Goal: Information Seeking & Learning: Learn about a topic

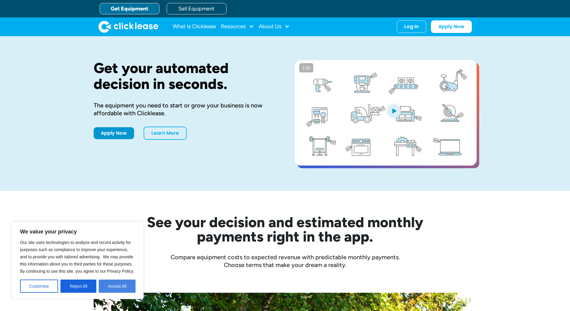
click at [113, 287] on button "Accept All" at bounding box center [117, 285] width 37 height 13
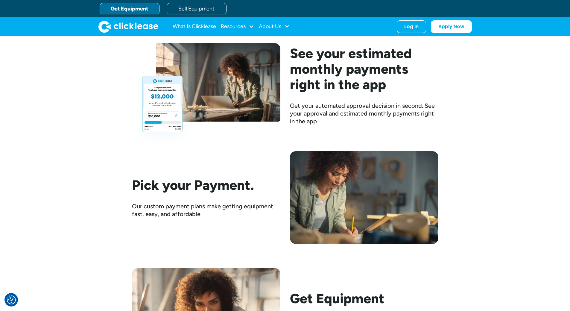
scroll to position [688, 0]
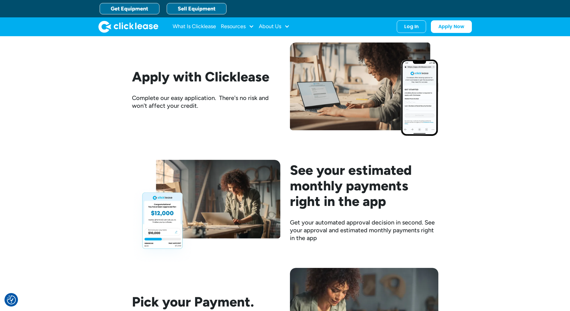
click at [201, 9] on link "Sell Equipment" at bounding box center [197, 8] width 60 height 11
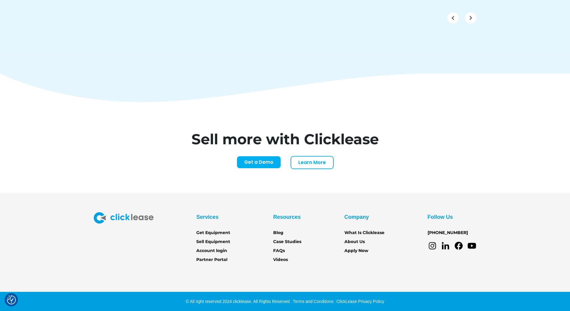
scroll to position [2471, 0]
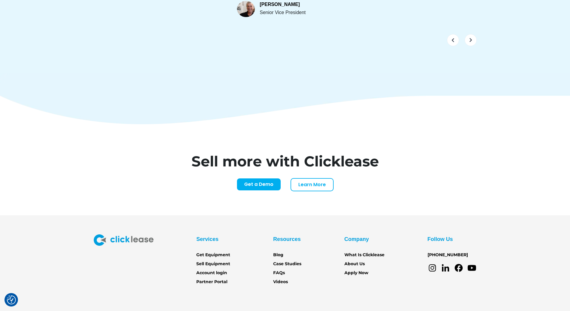
click at [520, 149] on div "Sell more with Clicklease Get a Demo Learn More Name* Email* Company Name* Webs…" at bounding box center [285, 169] width 570 height 91
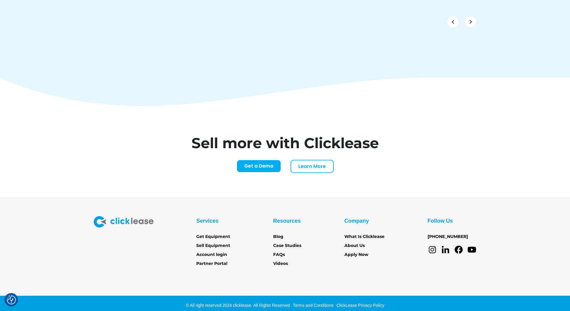
scroll to position [2493, 0]
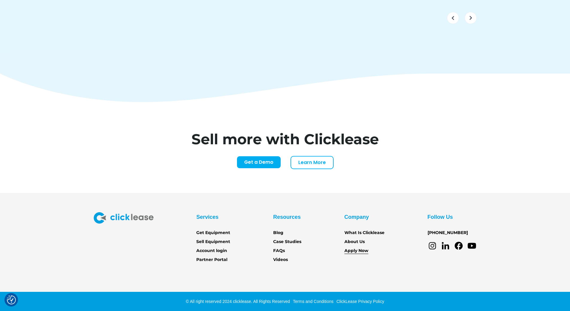
click at [352, 247] on link "Apply Now" at bounding box center [356, 250] width 24 height 7
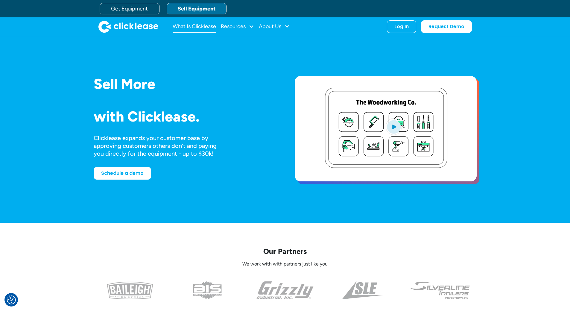
scroll to position [2277, 0]
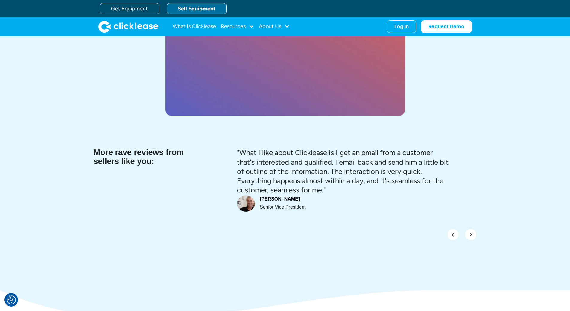
click at [188, 7] on link "Sell Equipment" at bounding box center [197, 8] width 60 height 11
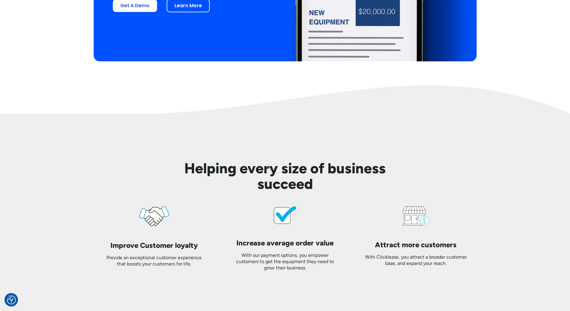
scroll to position [1435, 0]
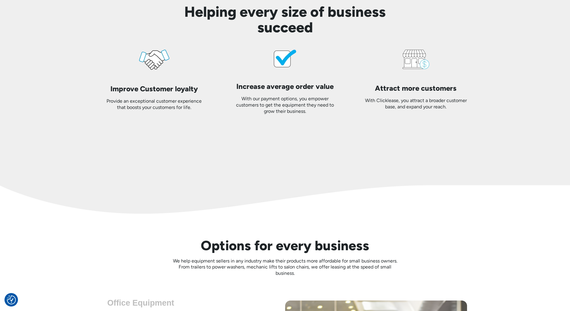
click at [112, 161] on div "Helping every size of business succeed Improve Customer loyalty Provide an exce…" at bounding box center [285, 71] width 383 height 182
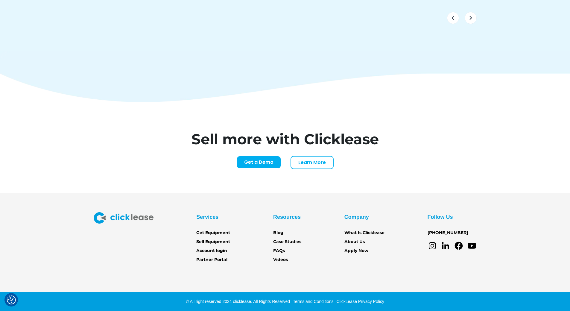
scroll to position [2471, 0]
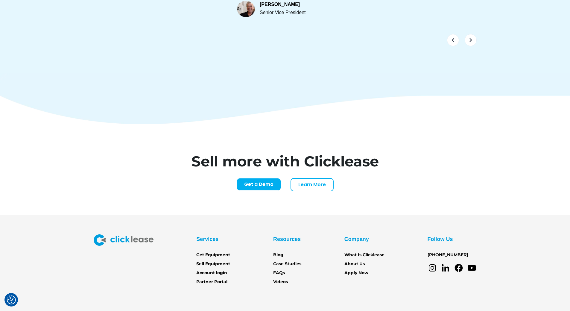
click at [211, 278] on link "Partner Portal" at bounding box center [211, 281] width 31 height 7
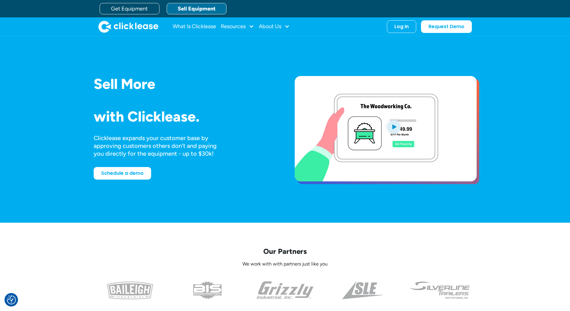
scroll to position [2277, 0]
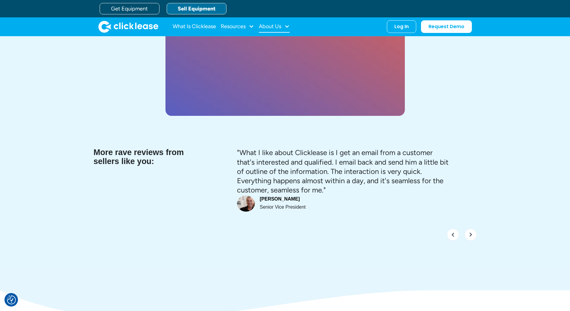
click at [267, 26] on div "About Us" at bounding box center [270, 26] width 22 height 0
click at [199, 28] on link "What Is Clicklease" at bounding box center [194, 27] width 43 height 12
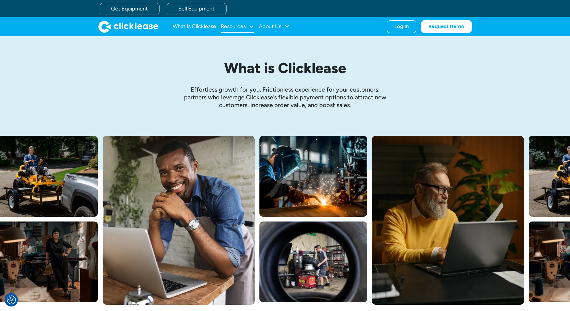
click at [235, 30] on div "Resources" at bounding box center [237, 27] width 33 height 12
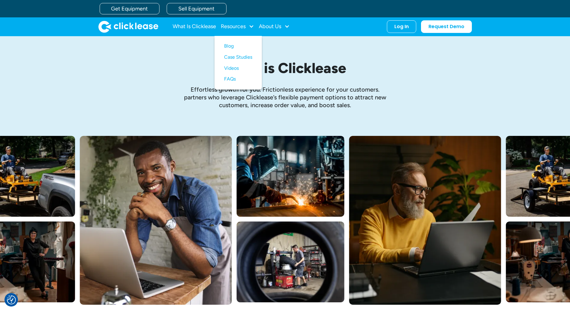
click at [122, 24] on img "home" at bounding box center [128, 27] width 60 height 12
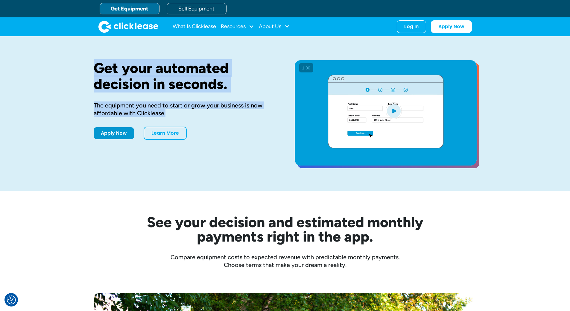
drag, startPoint x: 151, startPoint y: 110, endPoint x: 89, endPoint y: 54, distance: 83.4
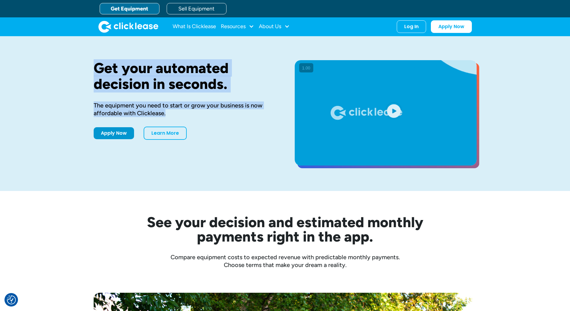
click at [89, 54] on div "Get your automated decision in seconds. The equipment you need to start or grow…" at bounding box center [285, 113] width 570 height 155
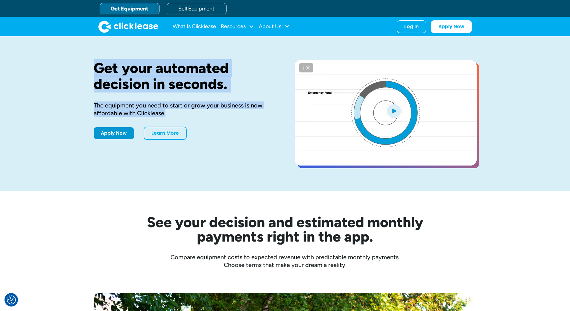
click at [144, 83] on h1 "Get your automated decision in seconds." at bounding box center [185, 76] width 182 height 32
